Goal: Information Seeking & Learning: Learn about a topic

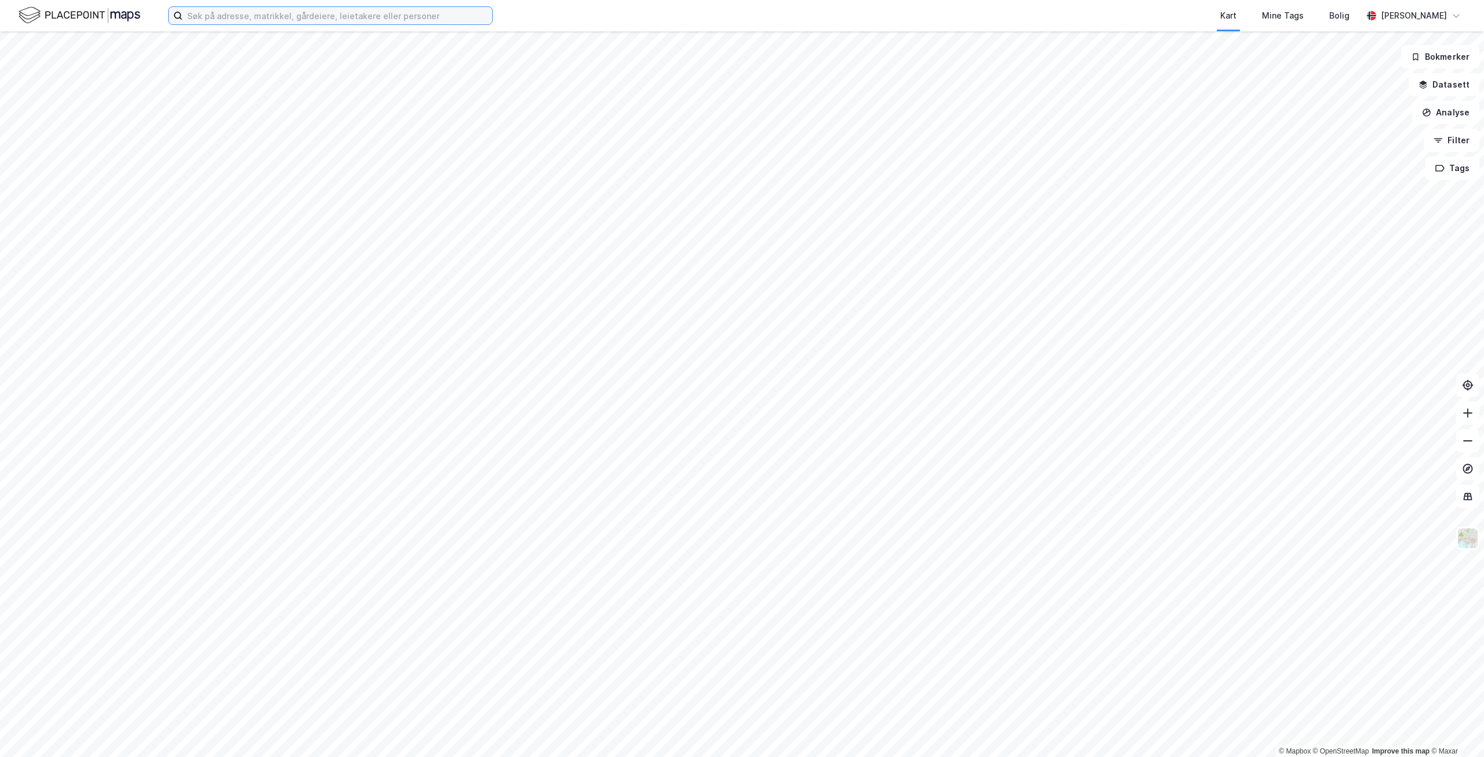
click at [208, 10] on input at bounding box center [338, 15] width 310 height 17
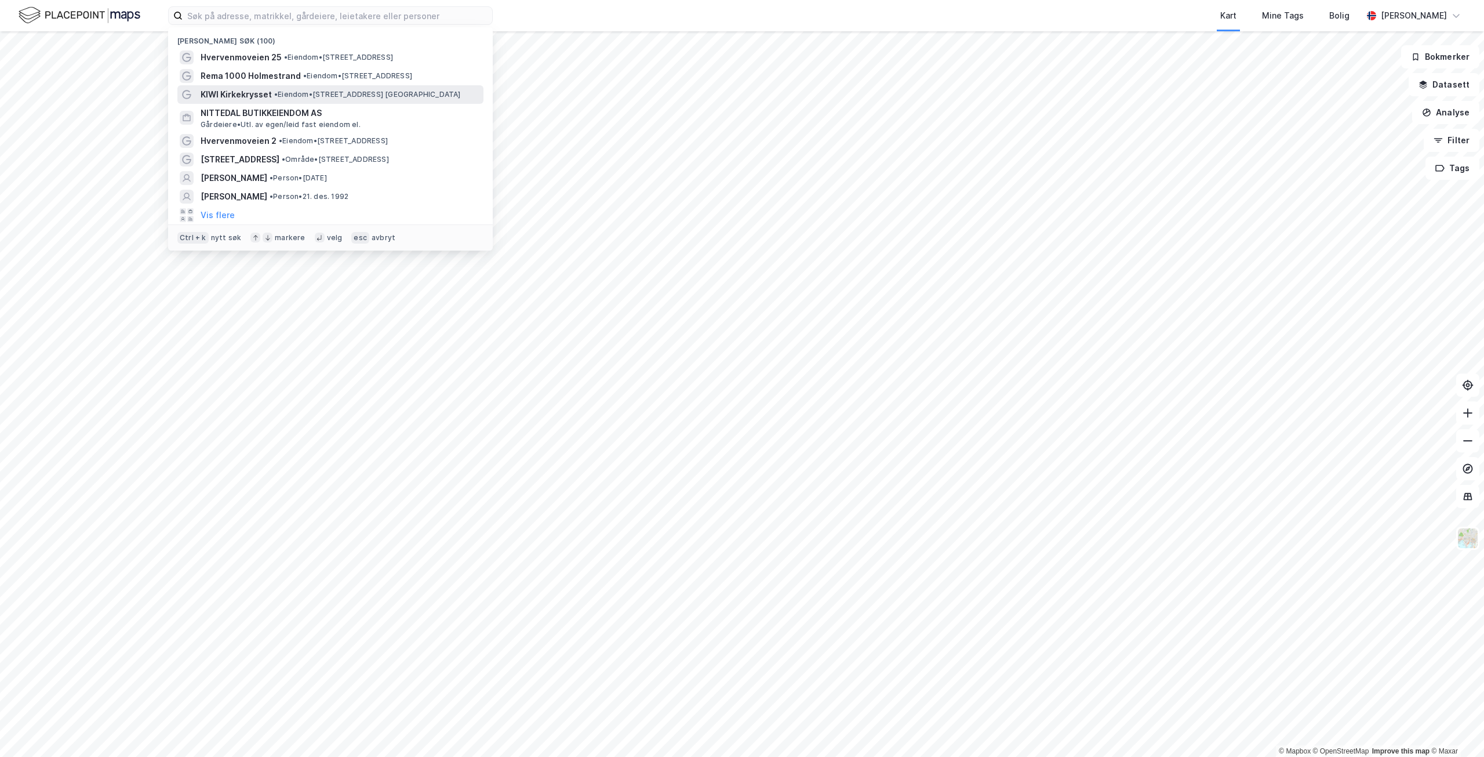
click at [274, 93] on span "•" at bounding box center [275, 94] width 3 height 9
